Goal: Task Accomplishment & Management: Manage account settings

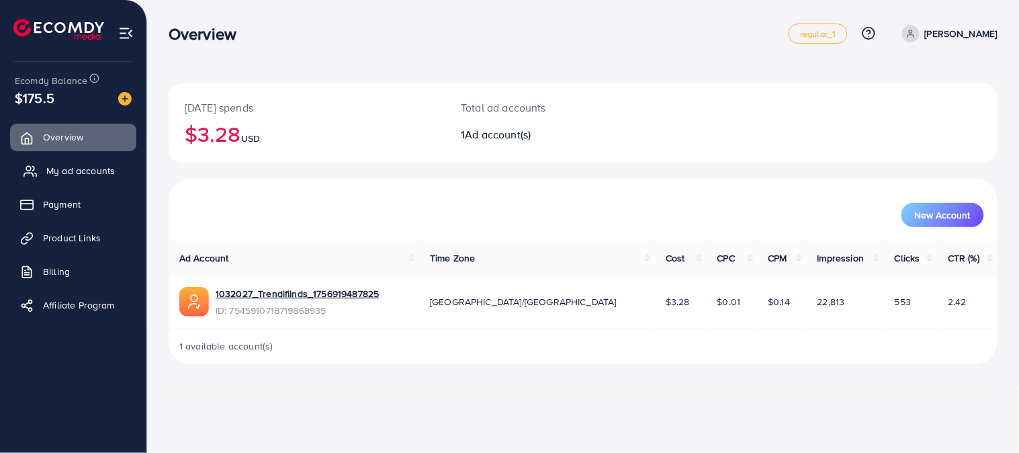
click at [58, 166] on span "My ad accounts" at bounding box center [80, 170] width 68 height 13
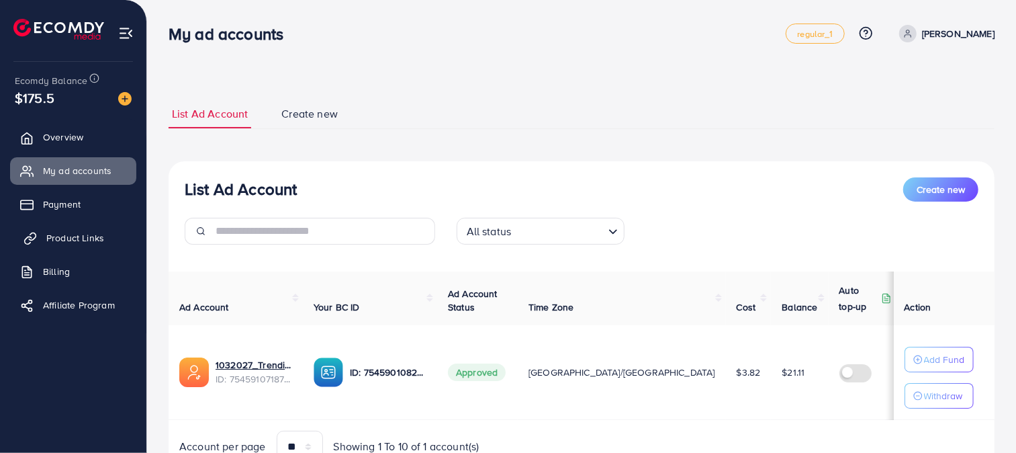
click at [30, 228] on link "Product Links" at bounding box center [73, 237] width 126 height 27
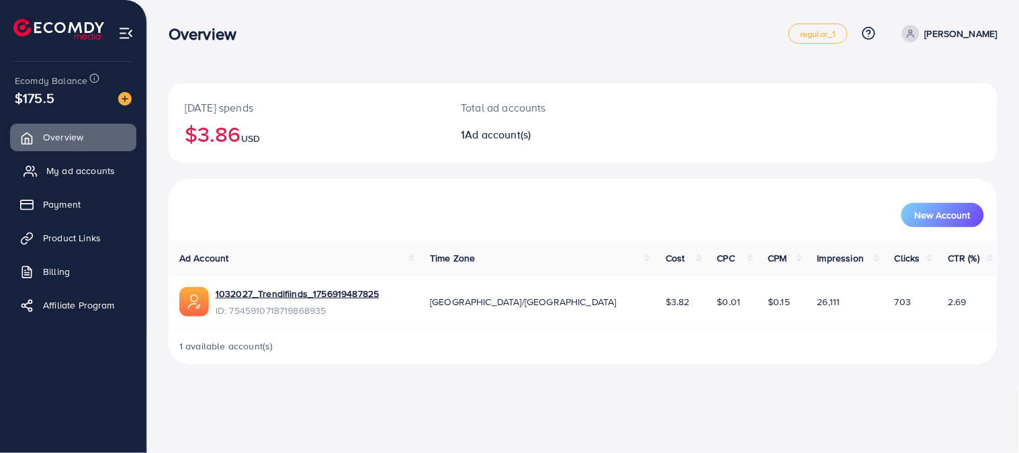
click at [87, 173] on span "My ad accounts" at bounding box center [80, 170] width 68 height 13
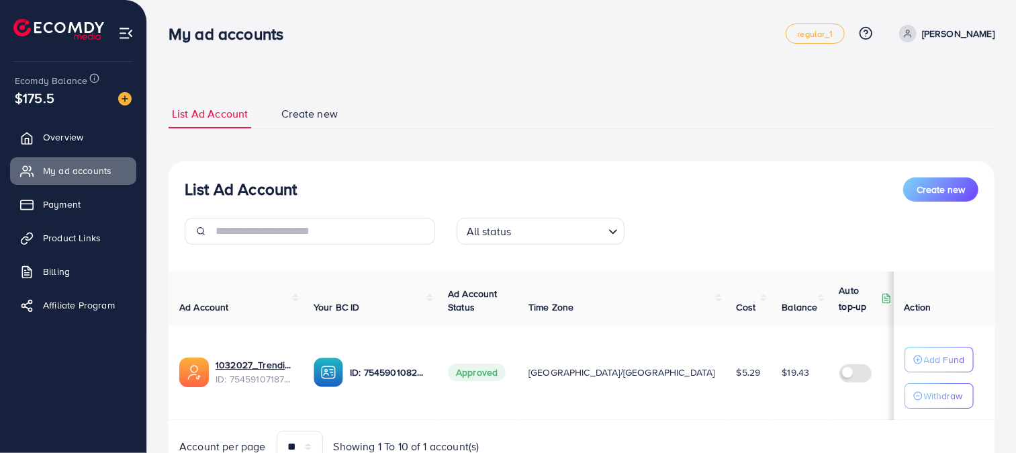
scroll to position [63, 0]
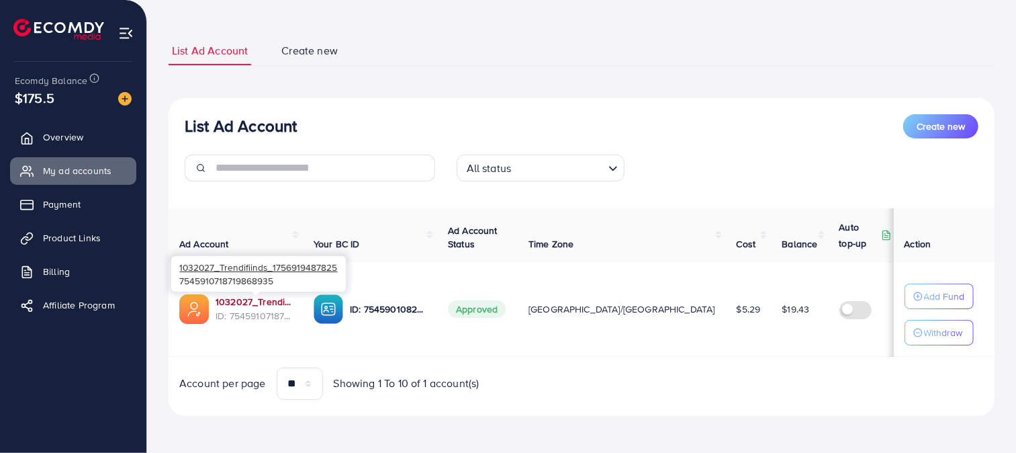
click at [248, 301] on link "1032027_Trendifiinds_1756919487825" at bounding box center [254, 301] width 77 height 13
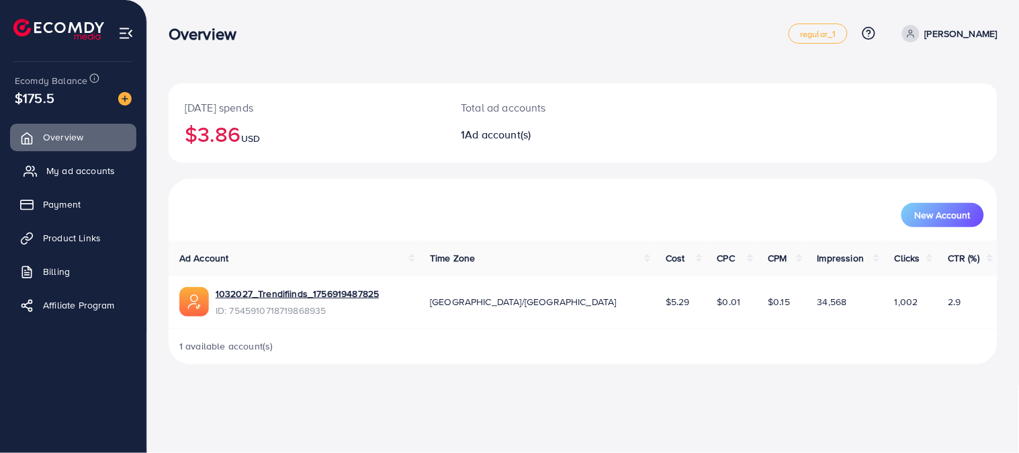
click at [55, 157] on link "My ad accounts" at bounding box center [73, 170] width 126 height 27
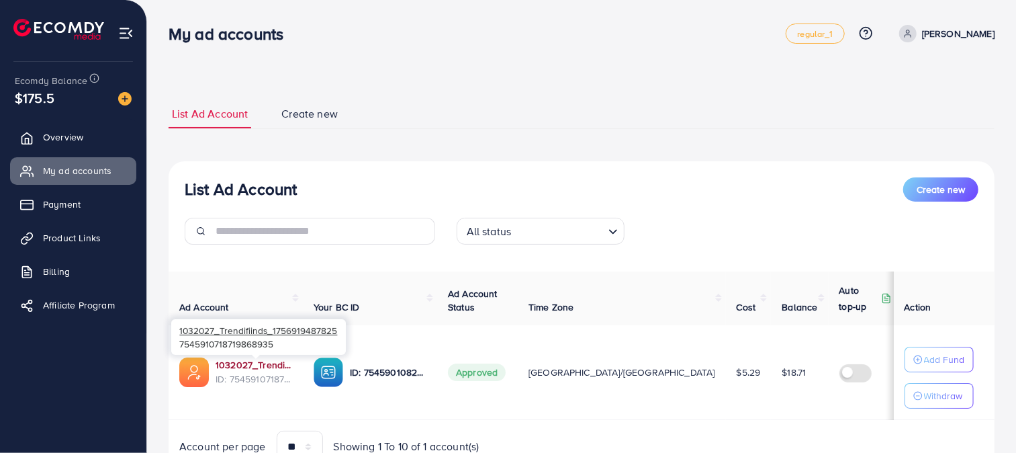
click at [269, 361] on link "1032027_Trendifiinds_1756919487825" at bounding box center [254, 364] width 77 height 13
